Goal: Navigation & Orientation: Find specific page/section

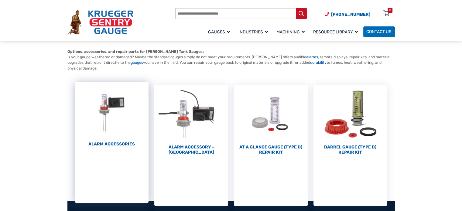
scroll to position [55, 0]
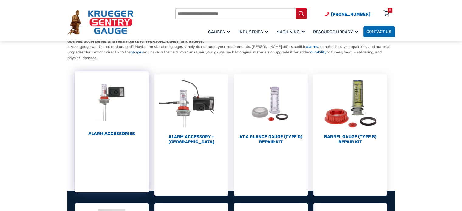
click at [107, 111] on img "Visit product category Alarm Accessories" at bounding box center [112, 100] width 74 height 59
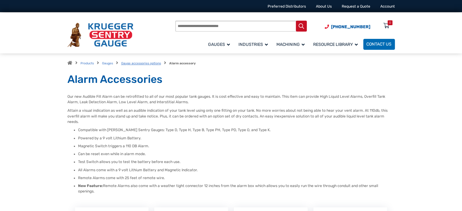
click at [132, 65] on link "Gauge accessories options" at bounding box center [141, 63] width 40 height 4
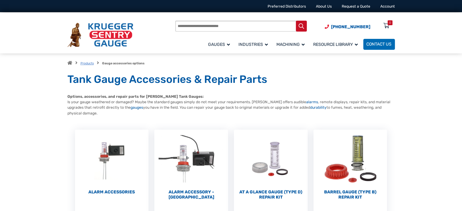
click at [89, 63] on link "Products" at bounding box center [87, 63] width 13 height 4
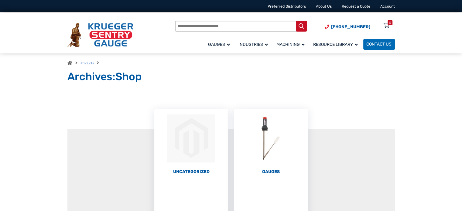
click at [69, 61] on span at bounding box center [69, 63] width 5 height 4
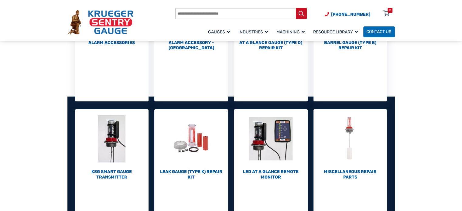
scroll to position [209, 0]
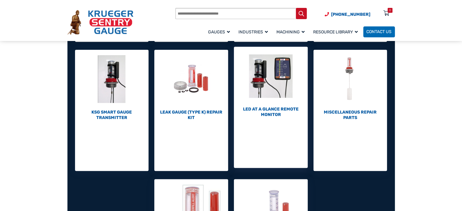
click at [285, 76] on img "Visit product category LED At A Glance Remote Monitor" at bounding box center [271, 76] width 74 height 59
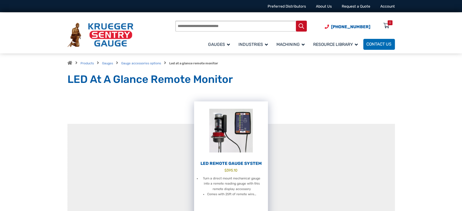
click at [241, 124] on img at bounding box center [231, 130] width 74 height 59
